Goal: Task Accomplishment & Management: Manage account settings

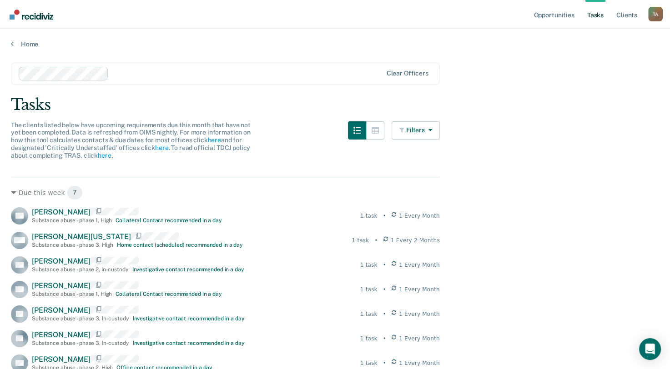
scroll to position [91, 0]
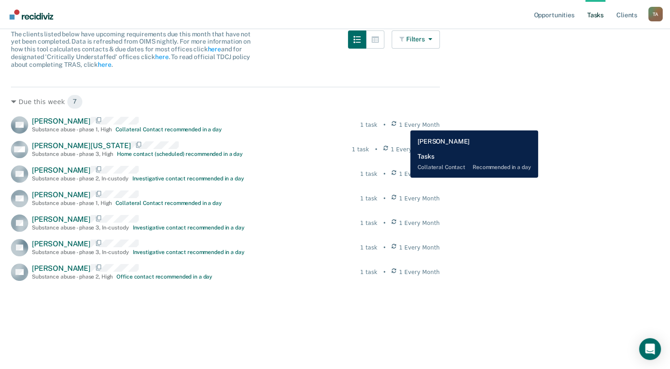
click at [396, 124] on icon at bounding box center [393, 125] width 5 height 8
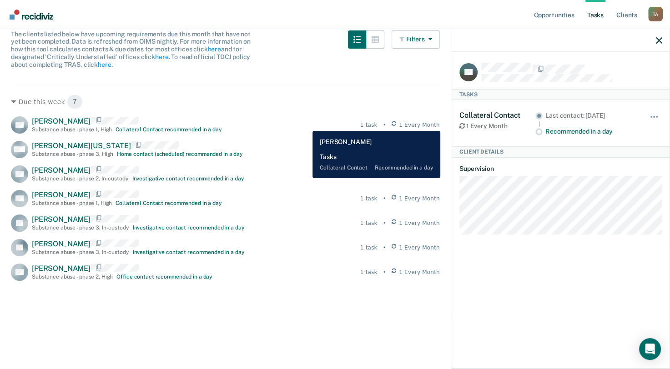
click at [306, 124] on div "VR Valarie Reyes Substance abuse - phase 1 , High Collateral Contact recommende…" at bounding box center [225, 124] width 429 height 17
